Goal: Register for event/course

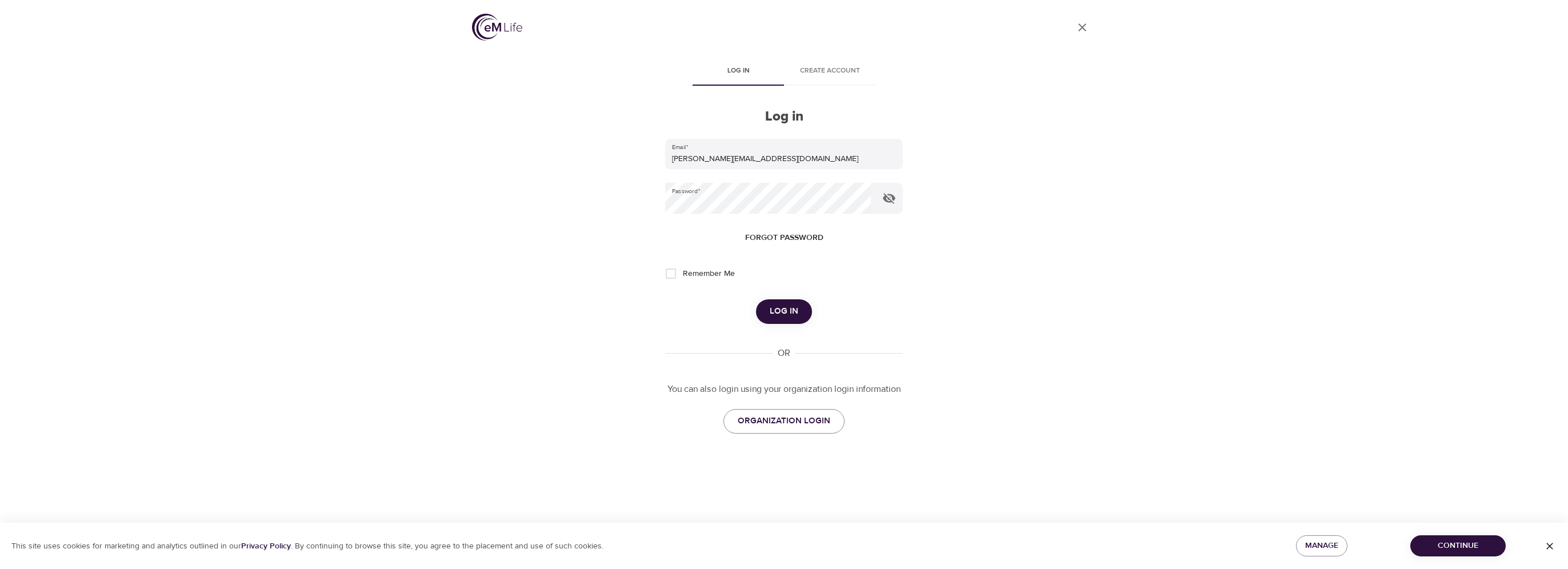
click at [801, 306] on button "Log in" at bounding box center [784, 311] width 56 height 24
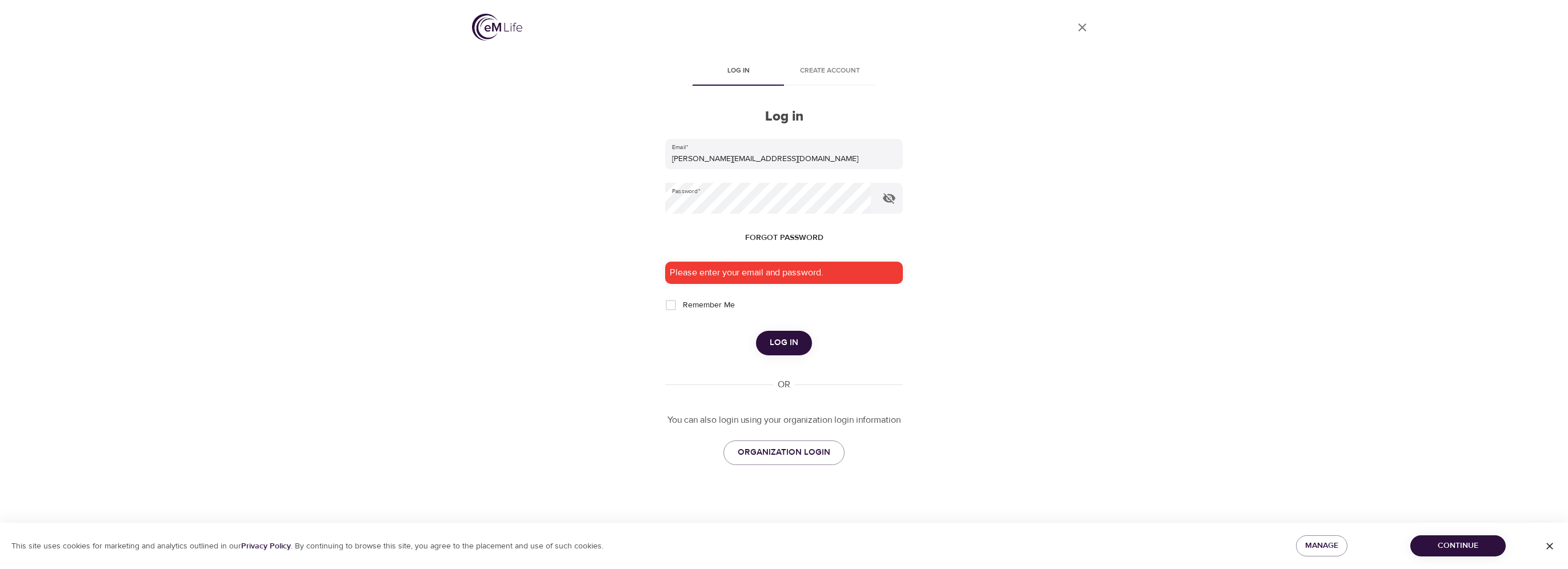
click at [801, 306] on div "Remember Me" at bounding box center [784, 305] width 238 height 24
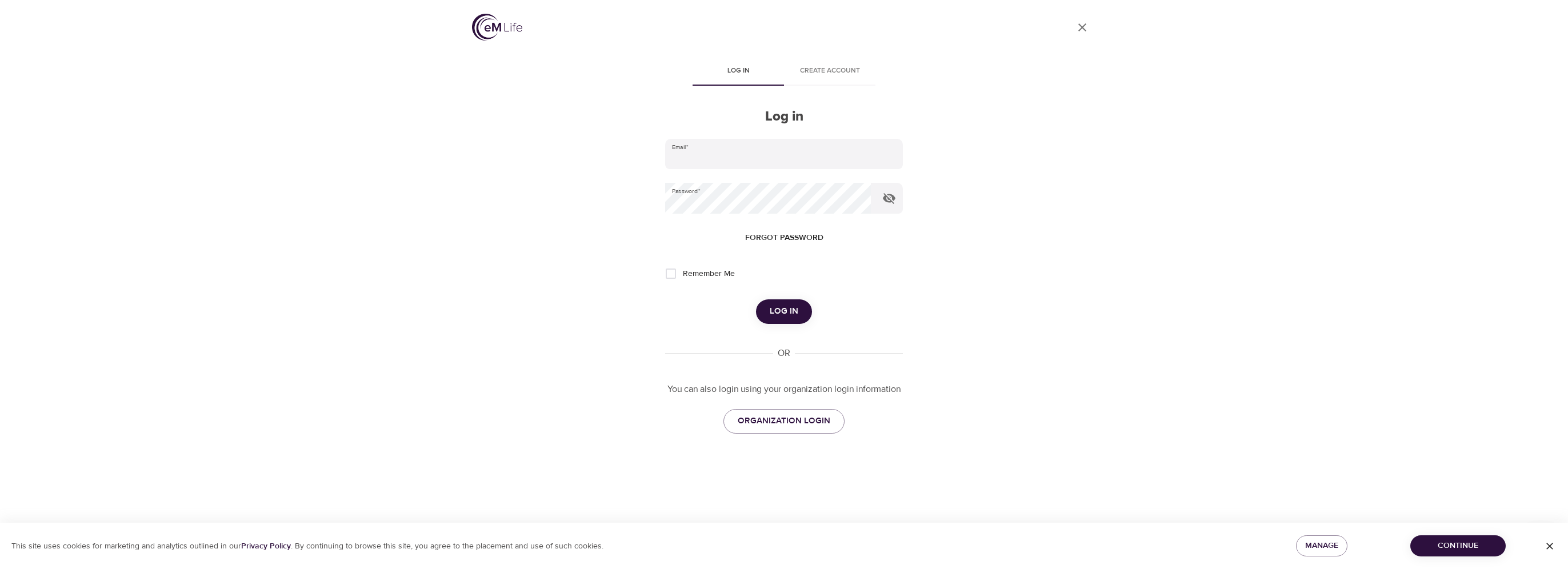
type input "[PERSON_NAME][EMAIL_ADDRESS][DOMAIN_NAME]"
click at [747, 313] on div "Log in" at bounding box center [784, 311] width 238 height 24
click at [773, 309] on span "Log in" at bounding box center [784, 311] width 29 height 15
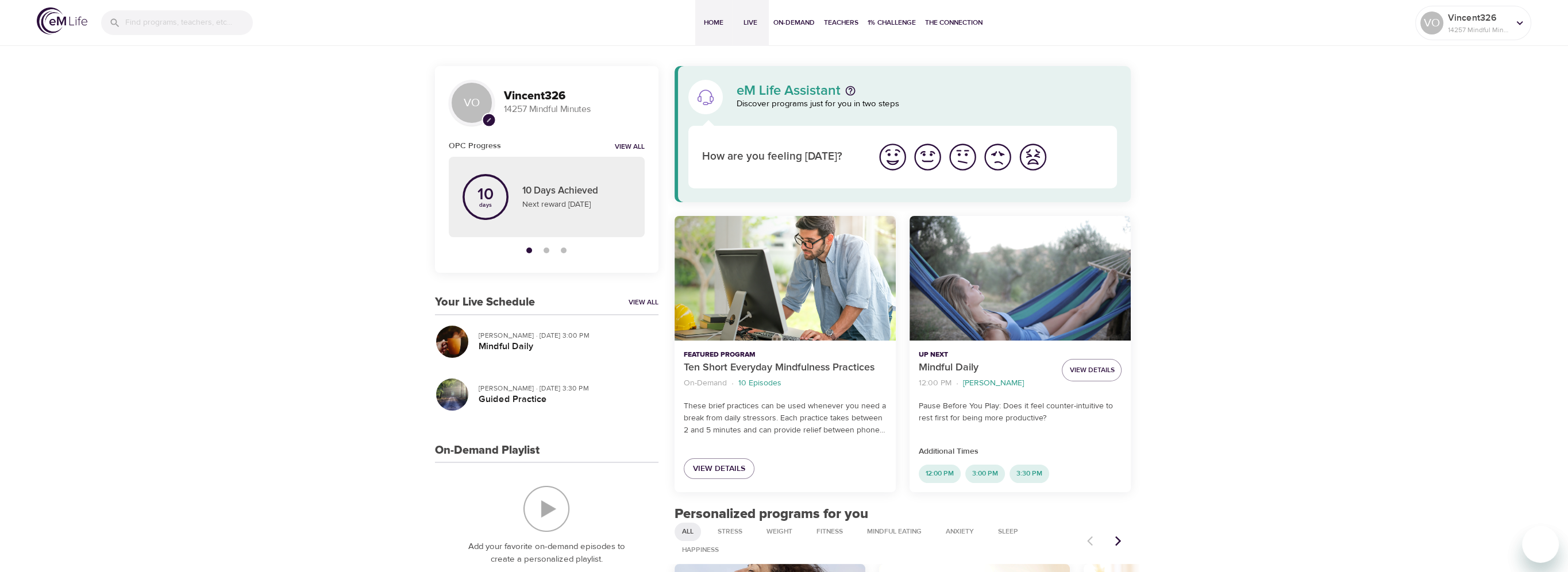
click at [757, 19] on span "Live" at bounding box center [750, 23] width 28 height 12
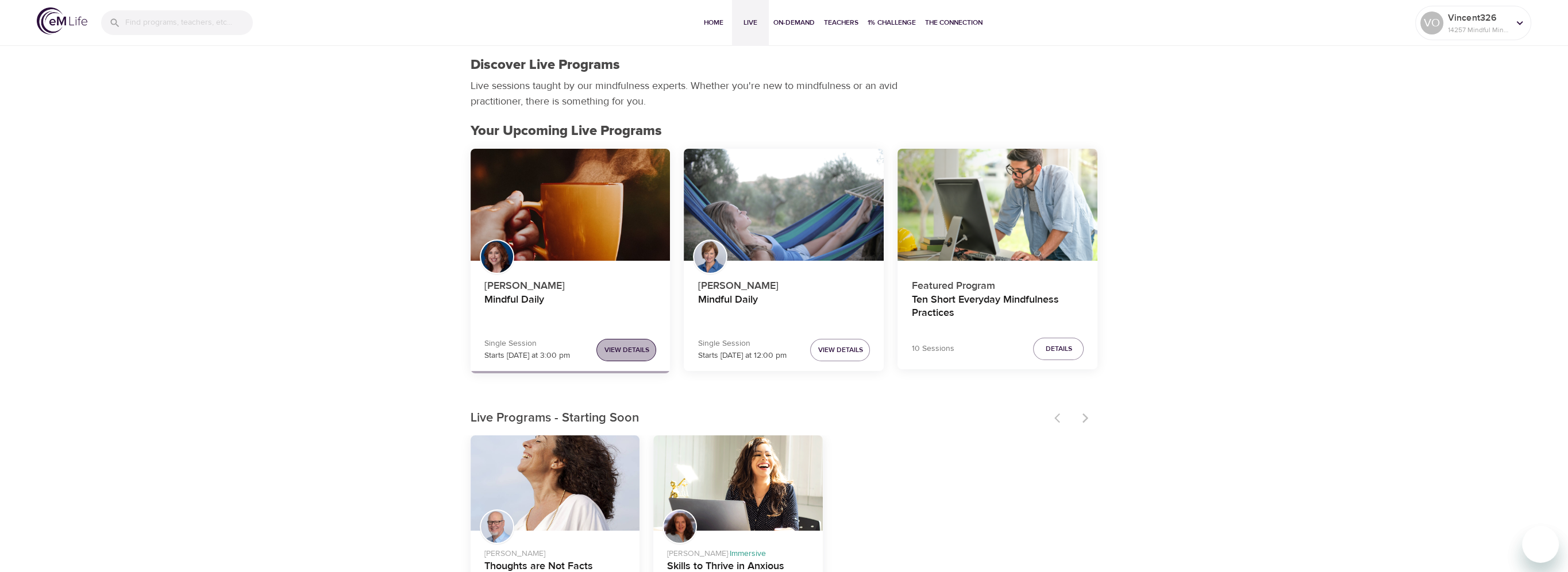
click at [649, 357] on button "View Details" at bounding box center [626, 350] width 59 height 23
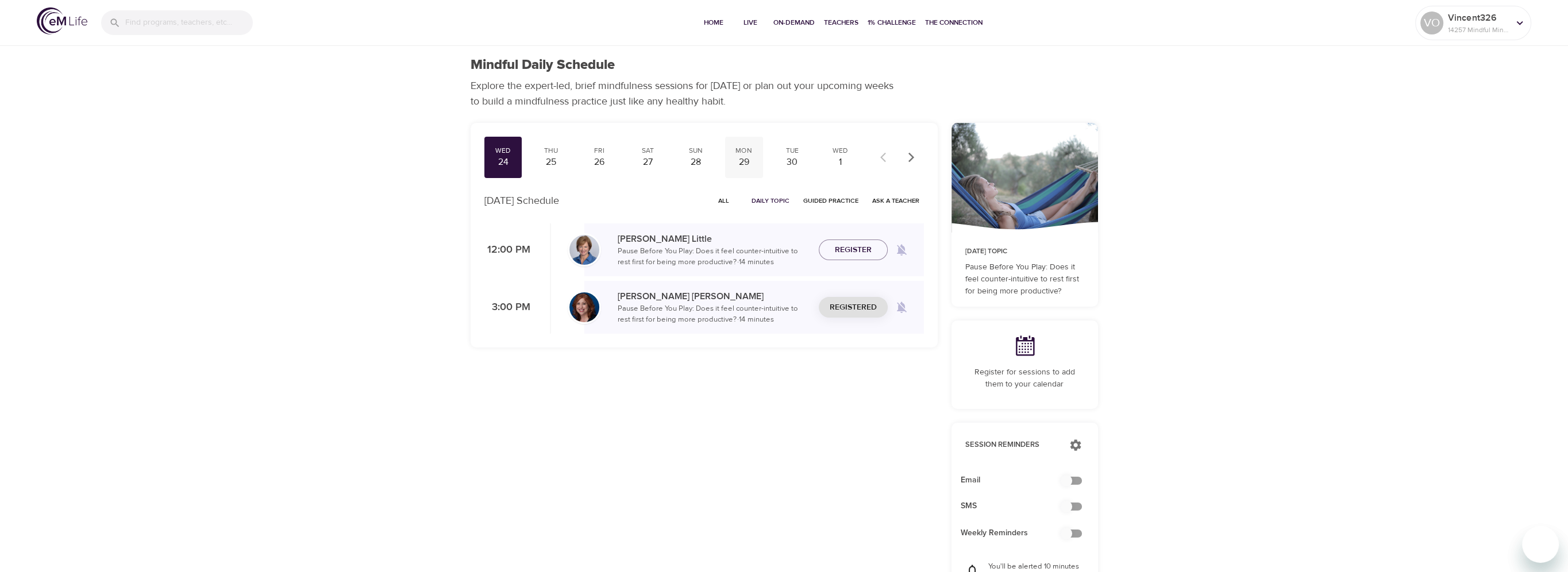
click at [736, 161] on div "29" at bounding box center [744, 162] width 29 height 13
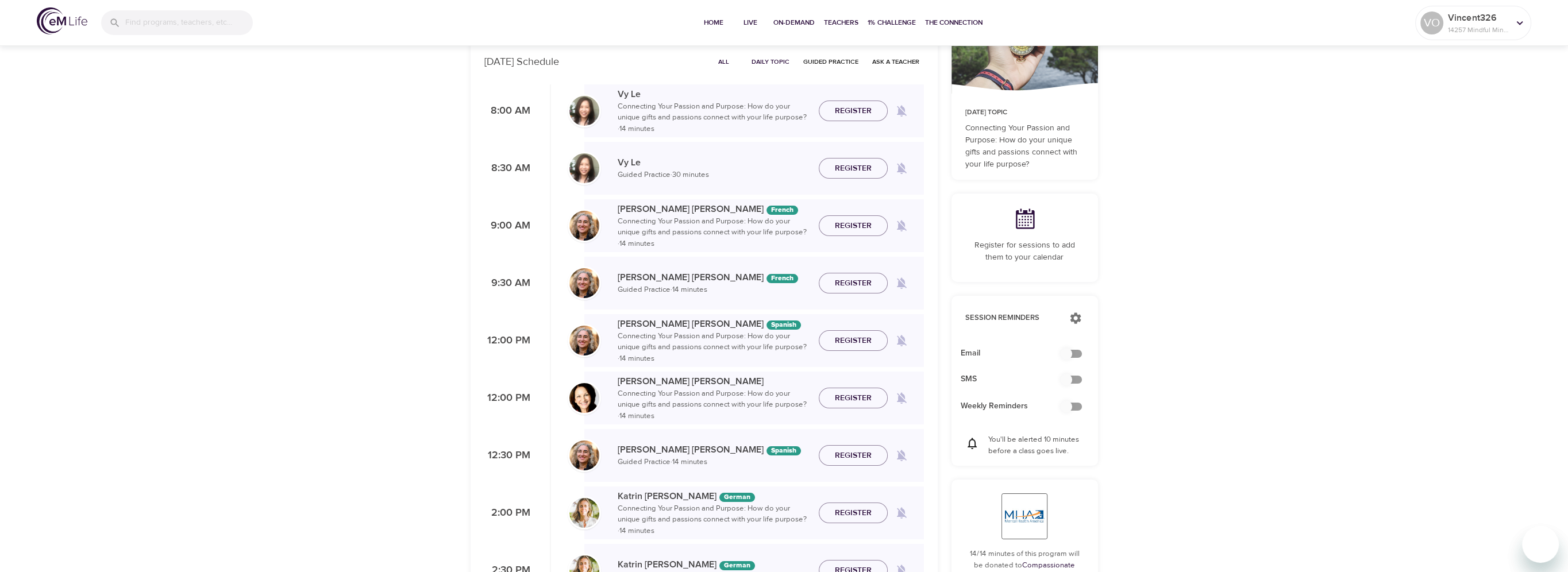
scroll to position [172, 0]
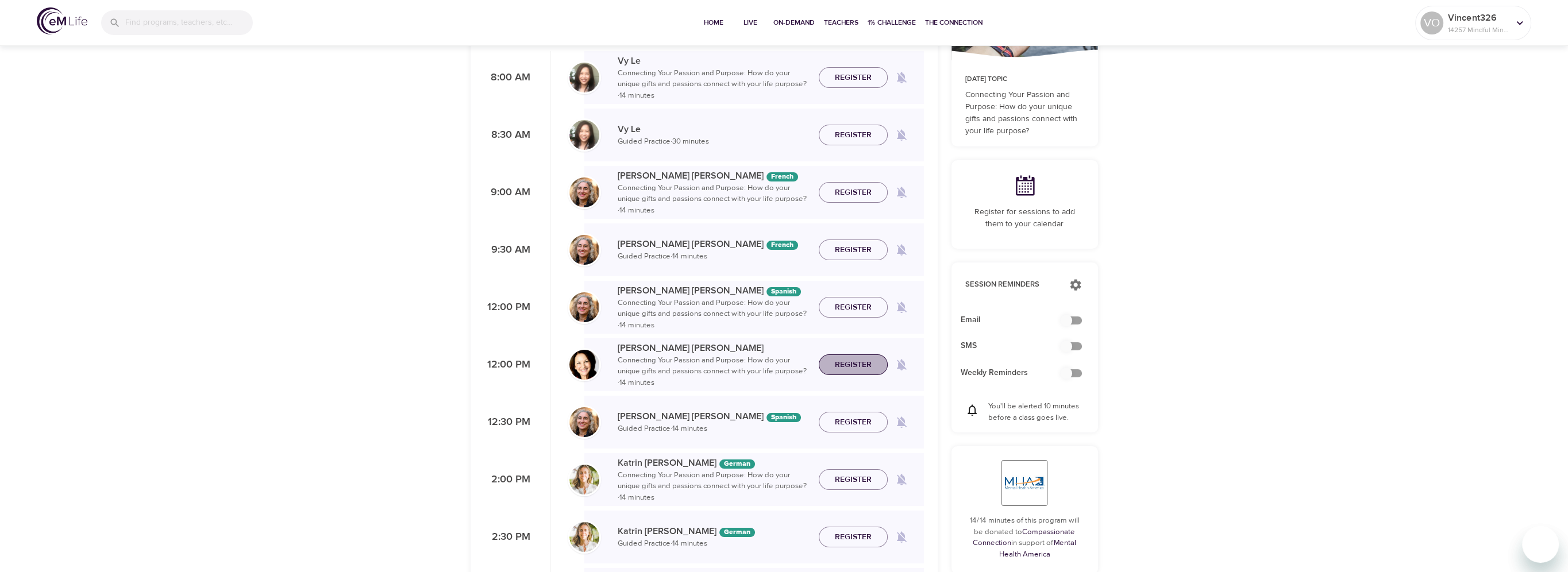
click at [857, 362] on span "Register" at bounding box center [853, 365] width 37 height 14
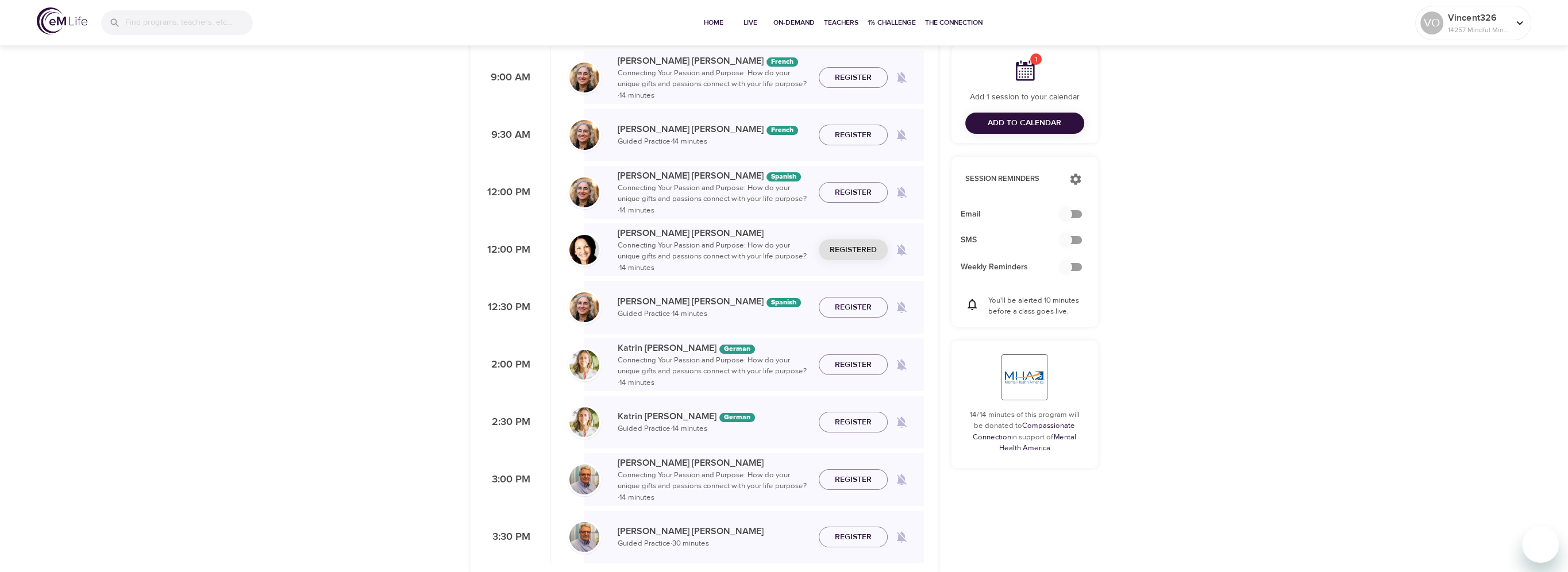
scroll to position [345, 0]
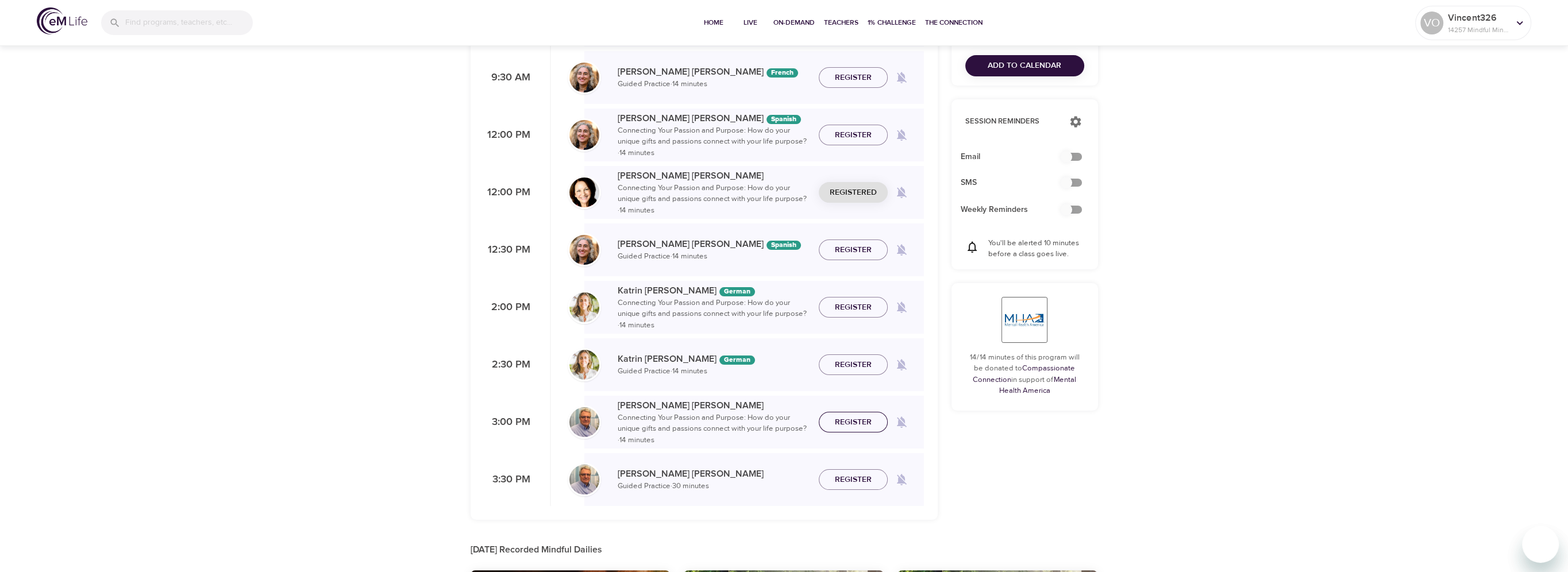
click at [833, 425] on span "Register" at bounding box center [853, 422] width 51 height 14
click at [833, 483] on span "Register" at bounding box center [853, 479] width 51 height 14
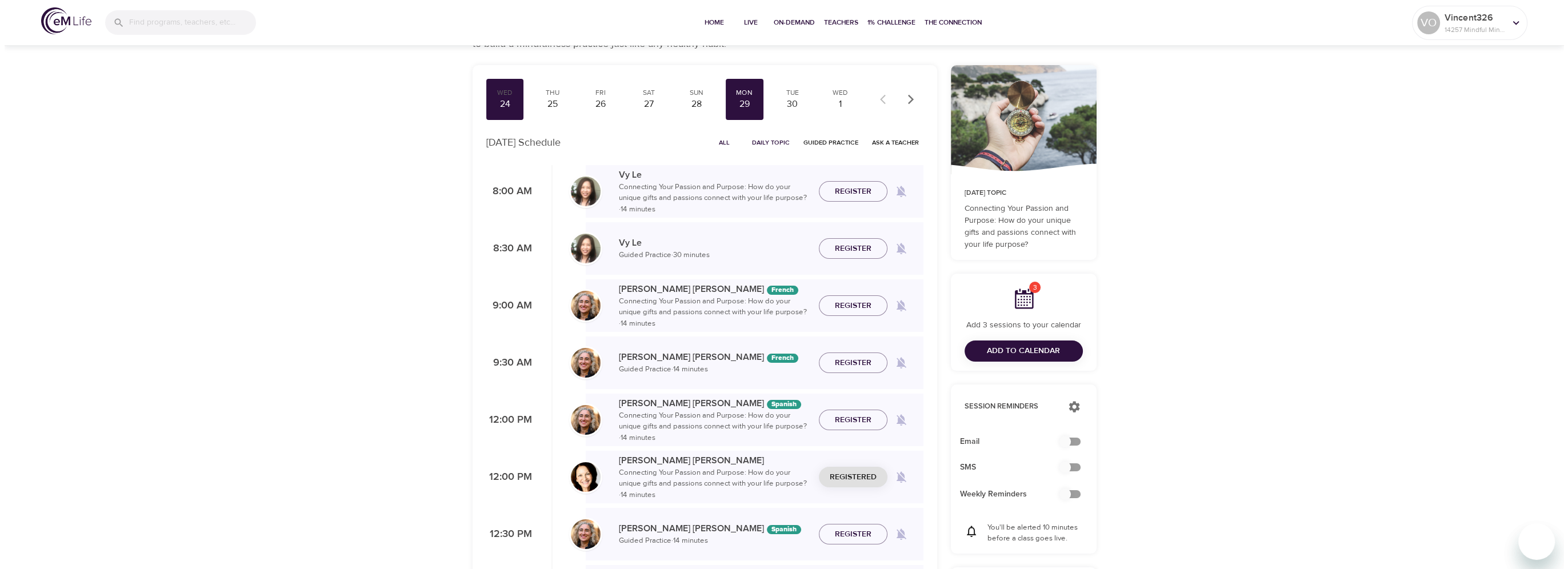
scroll to position [0, 0]
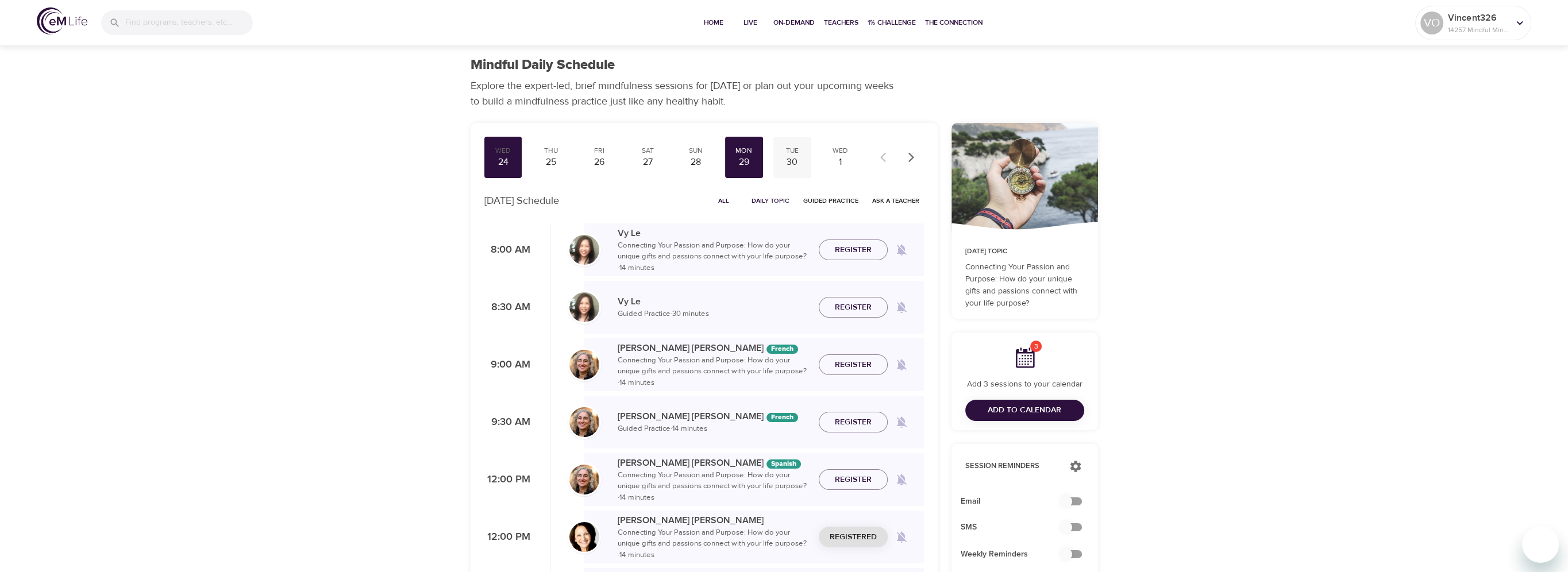
click at [787, 164] on div "30" at bounding box center [792, 162] width 29 height 13
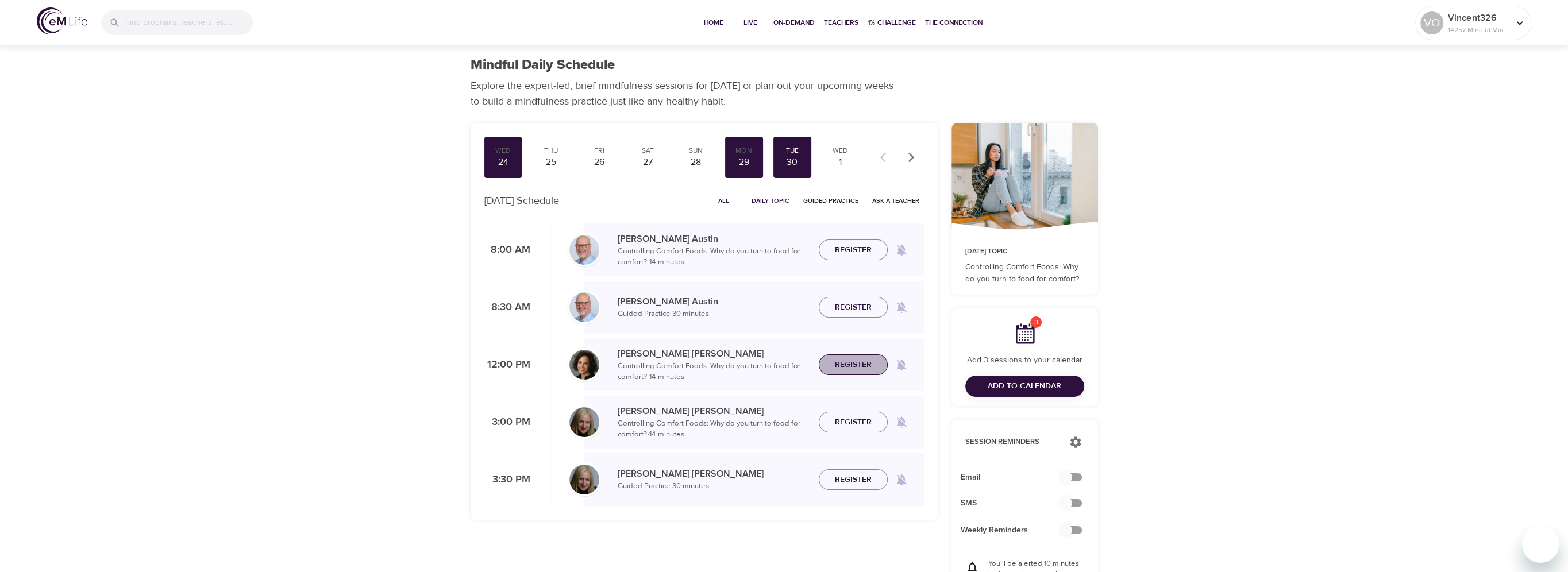
click at [840, 358] on span "Register" at bounding box center [853, 365] width 37 height 14
click at [859, 419] on span "Register" at bounding box center [853, 422] width 37 height 14
click at [845, 471] on button "Register" at bounding box center [854, 480] width 69 height 21
click at [839, 461] on div "Diane Renz Guided Practice · 30 minutes Registered" at bounding box center [754, 479] width 339 height 53
click at [840, 159] on div "1" at bounding box center [840, 162] width 29 height 13
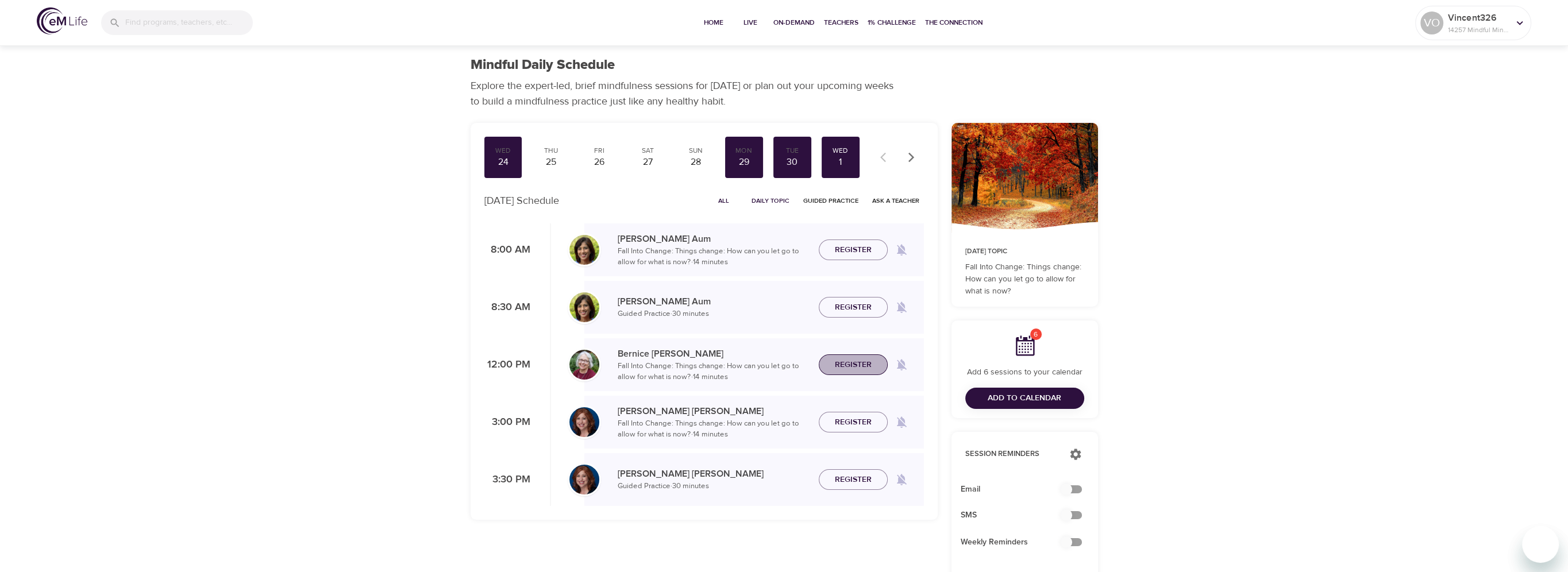
click at [850, 365] on span "Register" at bounding box center [853, 365] width 37 height 14
click at [848, 418] on span "Register" at bounding box center [853, 422] width 37 height 14
click at [840, 478] on span "Register" at bounding box center [853, 479] width 37 height 14
click at [908, 156] on icon "button" at bounding box center [911, 157] width 11 height 11
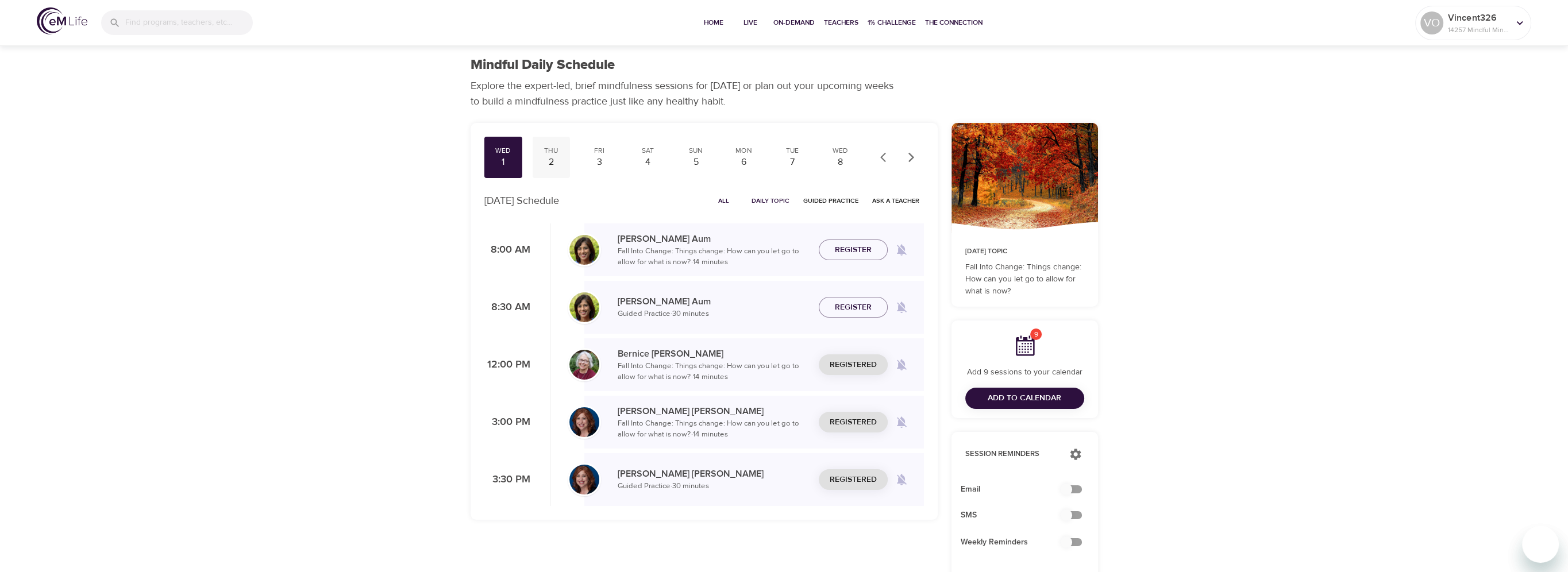
click at [561, 162] on div "2" at bounding box center [551, 162] width 29 height 13
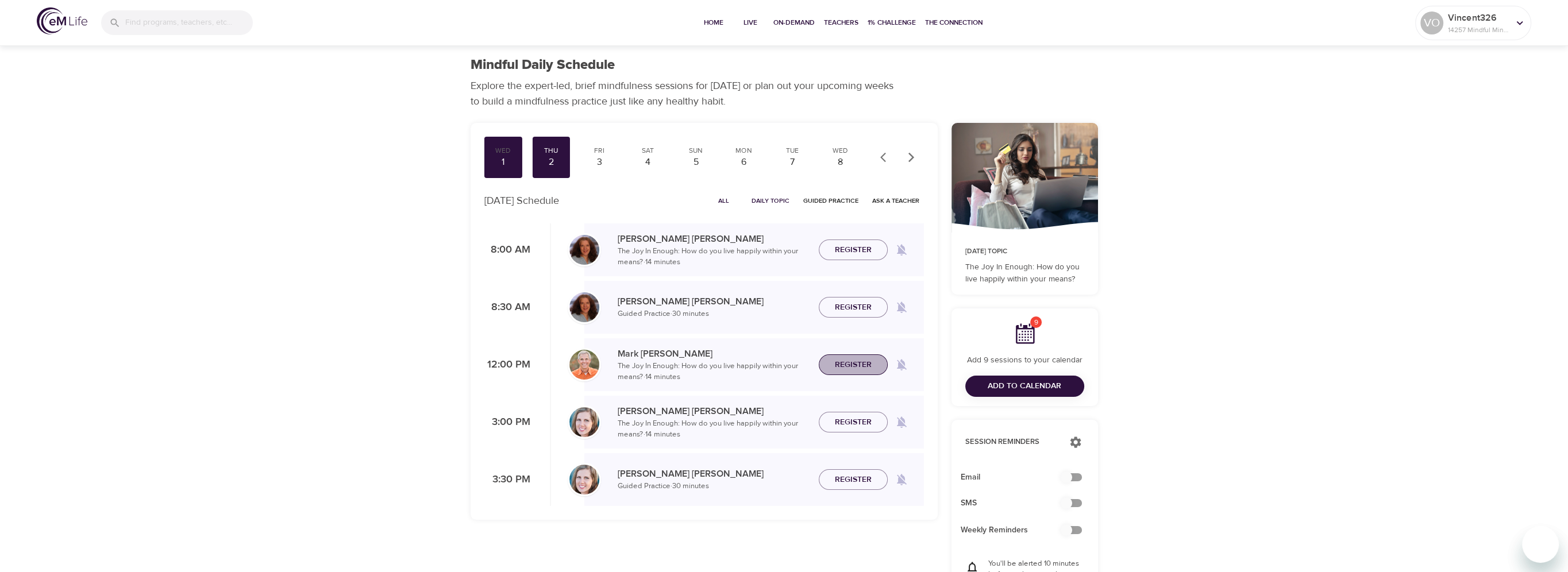
click at [861, 364] on span "Register" at bounding box center [853, 365] width 37 height 14
click at [855, 417] on span "Register" at bounding box center [853, 422] width 37 height 14
click at [838, 483] on span "Register" at bounding box center [853, 479] width 37 height 14
click at [605, 168] on div "3" at bounding box center [599, 162] width 29 height 13
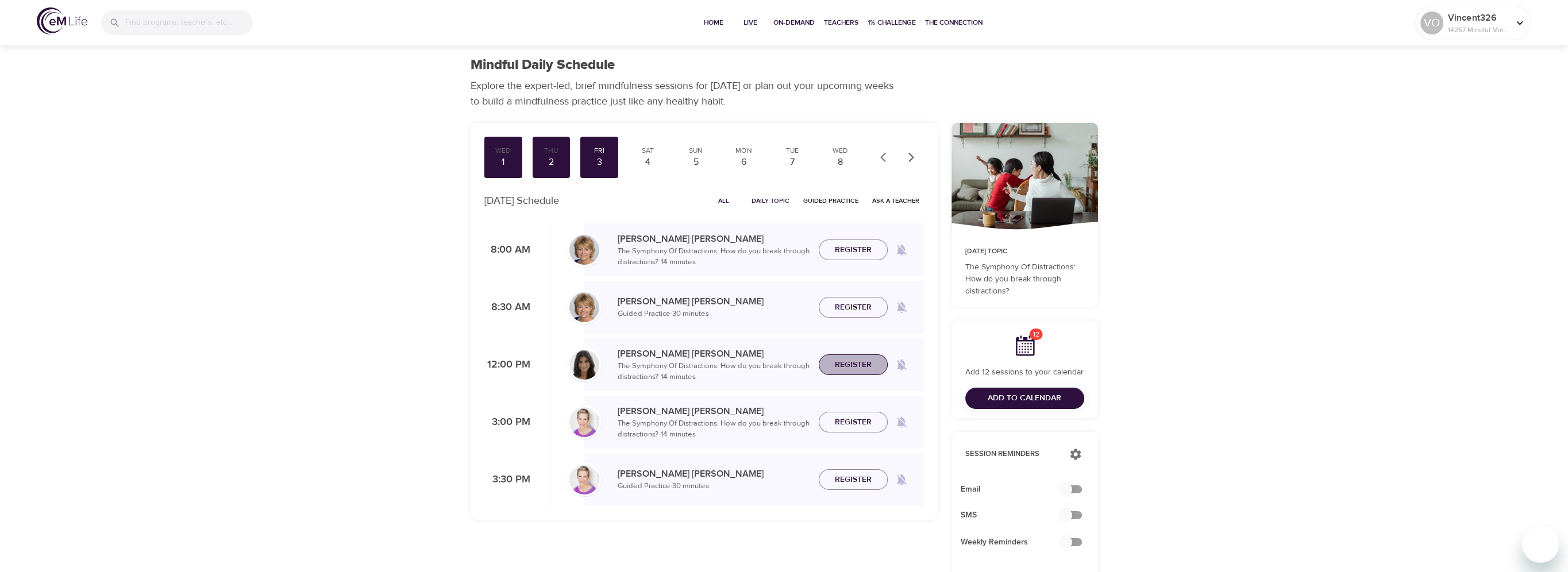
click at [872, 368] on span "Register" at bounding box center [853, 365] width 51 height 14
click at [860, 421] on span "Register" at bounding box center [853, 422] width 37 height 14
click at [853, 476] on span "Register" at bounding box center [853, 479] width 37 height 14
click at [979, 396] on span "Add to Calendar" at bounding box center [1024, 398] width 101 height 14
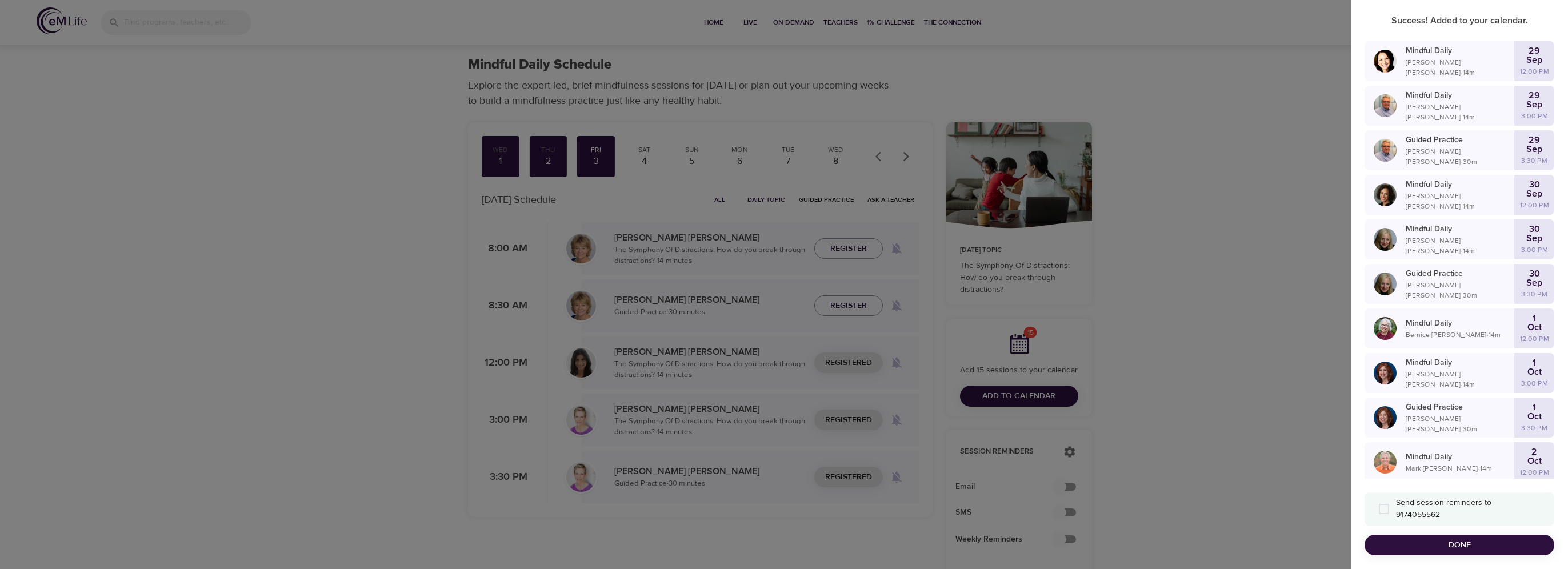
click at [1453, 535] on button "Done" at bounding box center [1459, 545] width 190 height 21
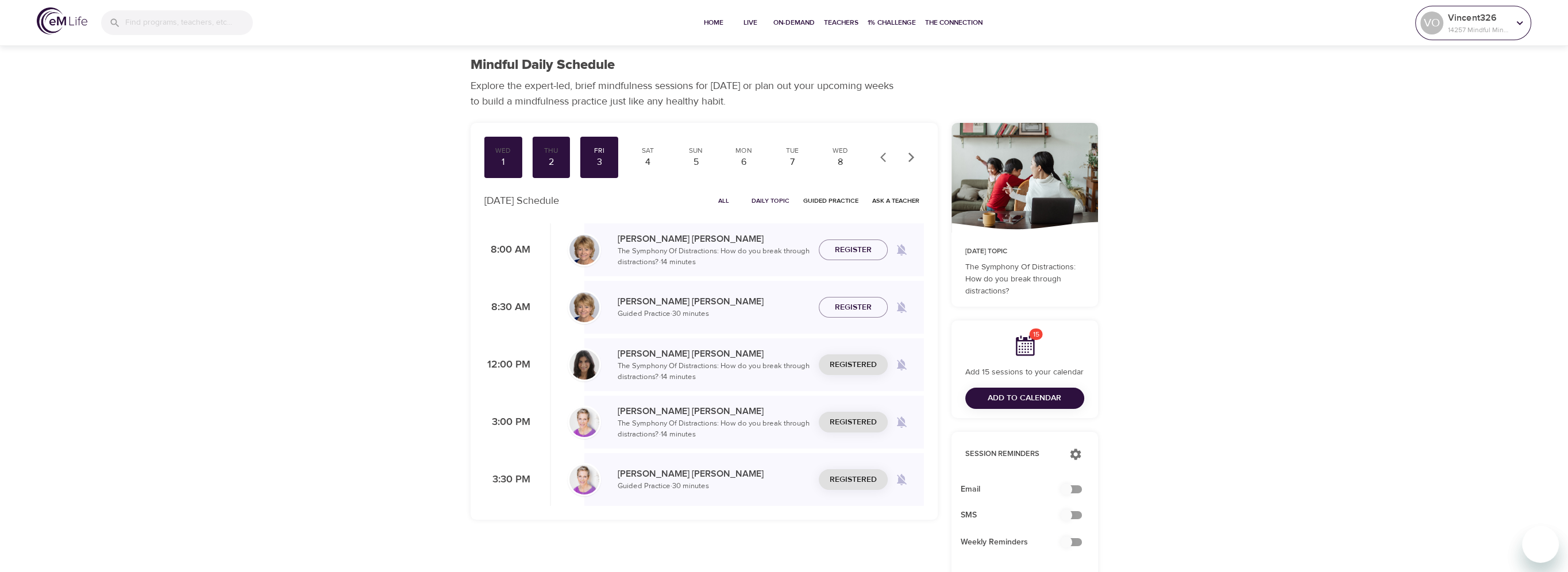
click at [1511, 28] on div at bounding box center [1520, 23] width 18 height 18
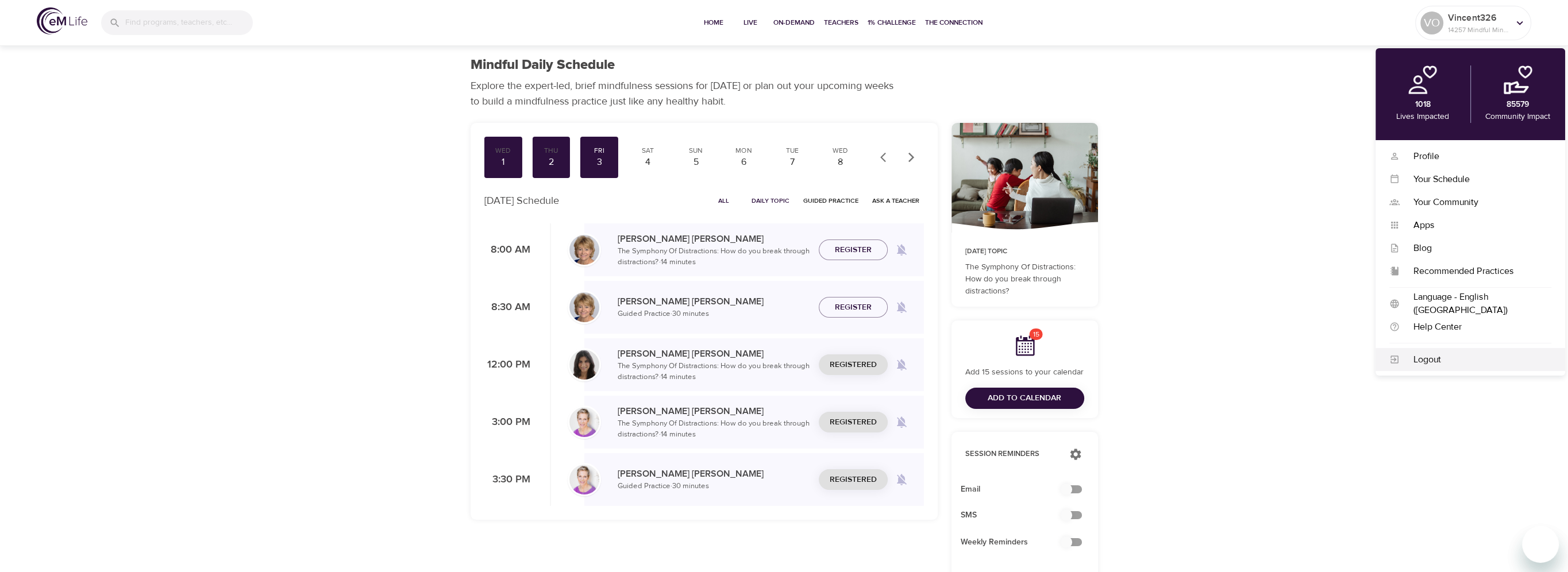
click at [1423, 360] on div "Logout" at bounding box center [1475, 359] width 152 height 13
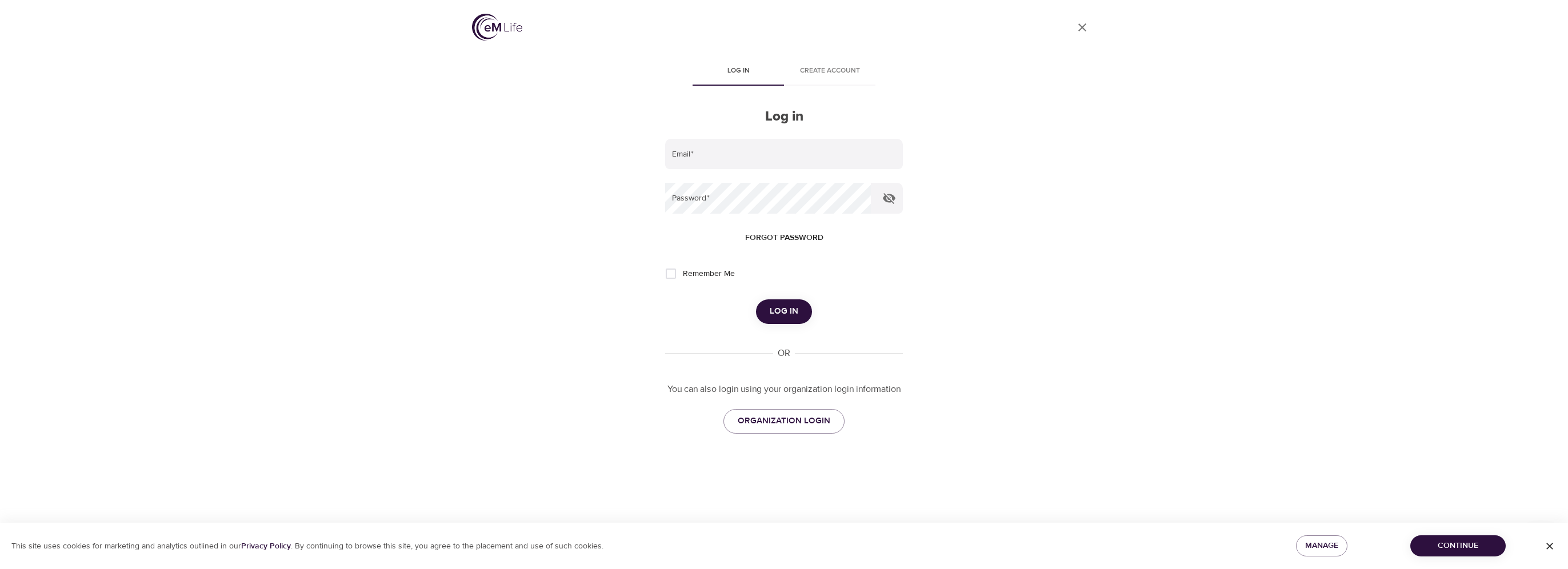
type input "[PERSON_NAME][EMAIL_ADDRESS][DOMAIN_NAME]"
